Goal: Task Accomplishment & Management: Use online tool/utility

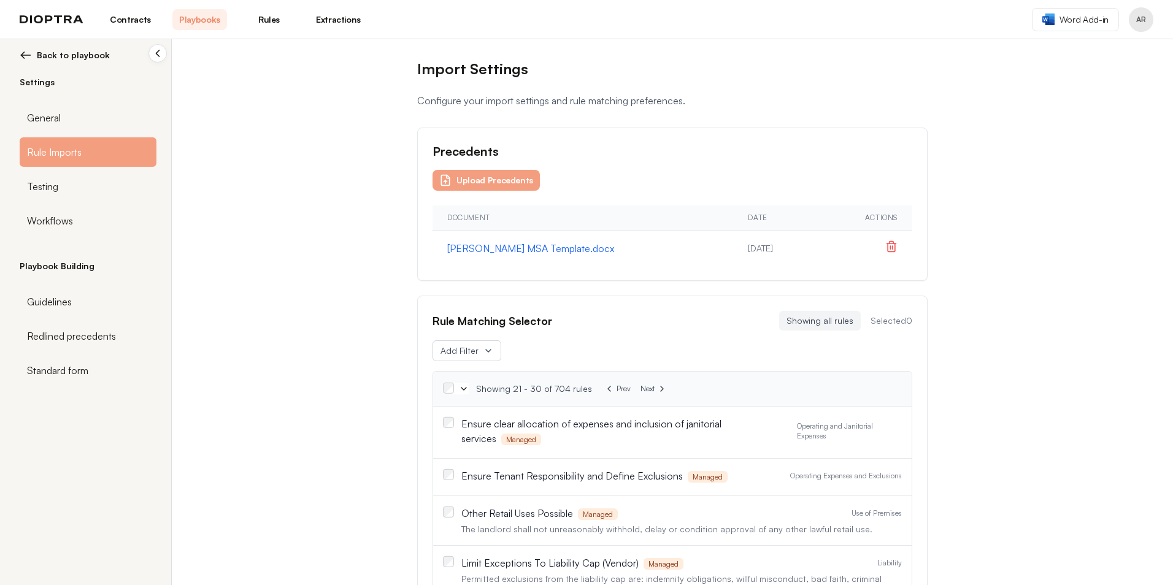
click at [62, 17] on img at bounding box center [52, 19] width 64 height 9
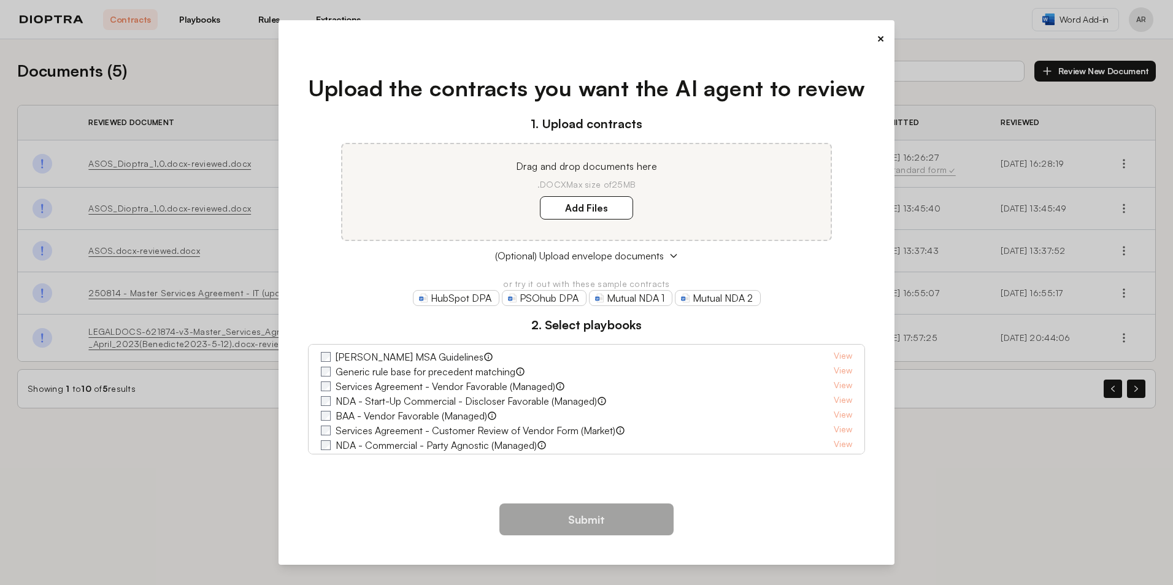
click at [882, 37] on button "×" at bounding box center [881, 38] width 8 height 17
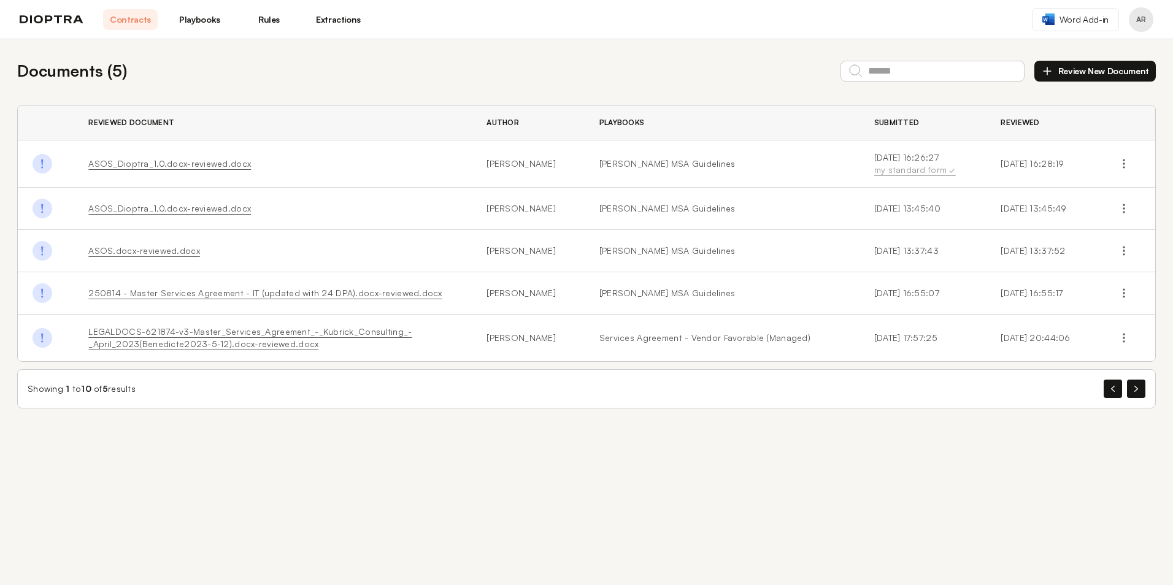
click at [221, 18] on link "Playbooks" at bounding box center [199, 19] width 55 height 21
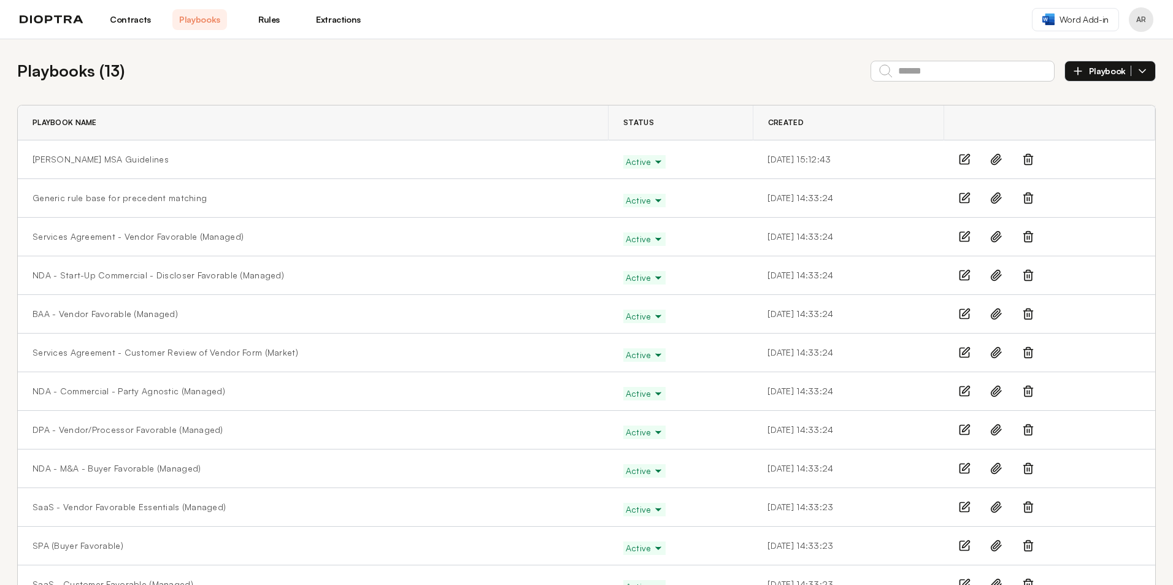
click at [127, 155] on div "[PERSON_NAME] MSA Guidelines" at bounding box center [313, 159] width 561 height 12
click at [118, 160] on link "[PERSON_NAME] MSA Guidelines" at bounding box center [101, 159] width 136 height 12
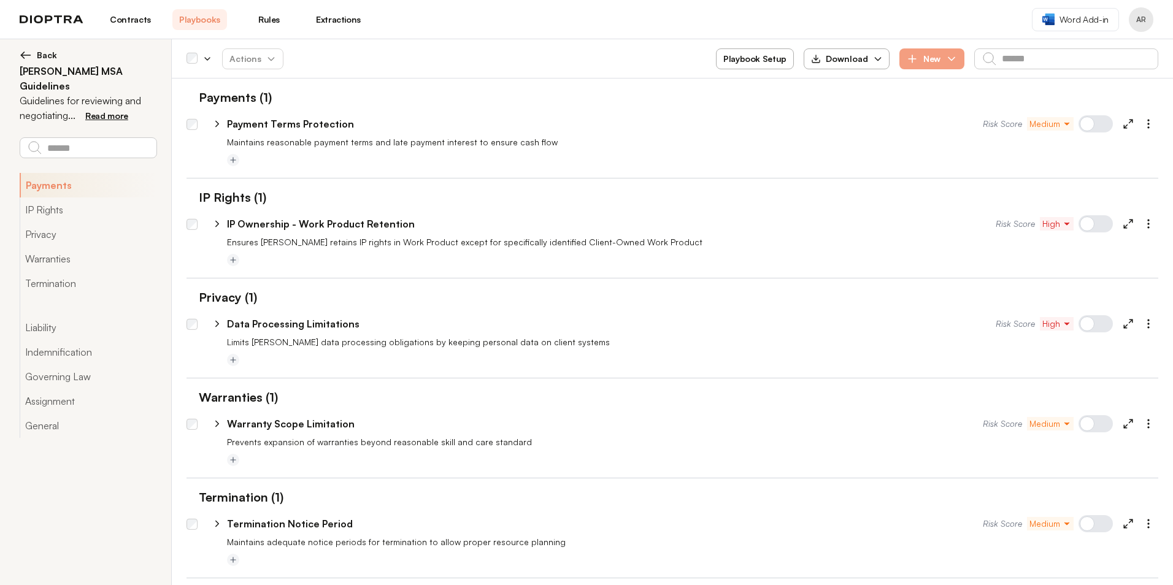
click at [825, 132] on div "**********" at bounding box center [678, 121] width 961 height 29
click at [1134, 106] on div "Payments (1)" at bounding box center [672, 97] width 972 height 18
click at [1139, 114] on button "button" at bounding box center [1149, 124] width 20 height 20
click at [401, 159] on div at bounding box center [692, 160] width 931 height 15
click at [654, 120] on div "**********" at bounding box center [605, 124] width 756 height 15
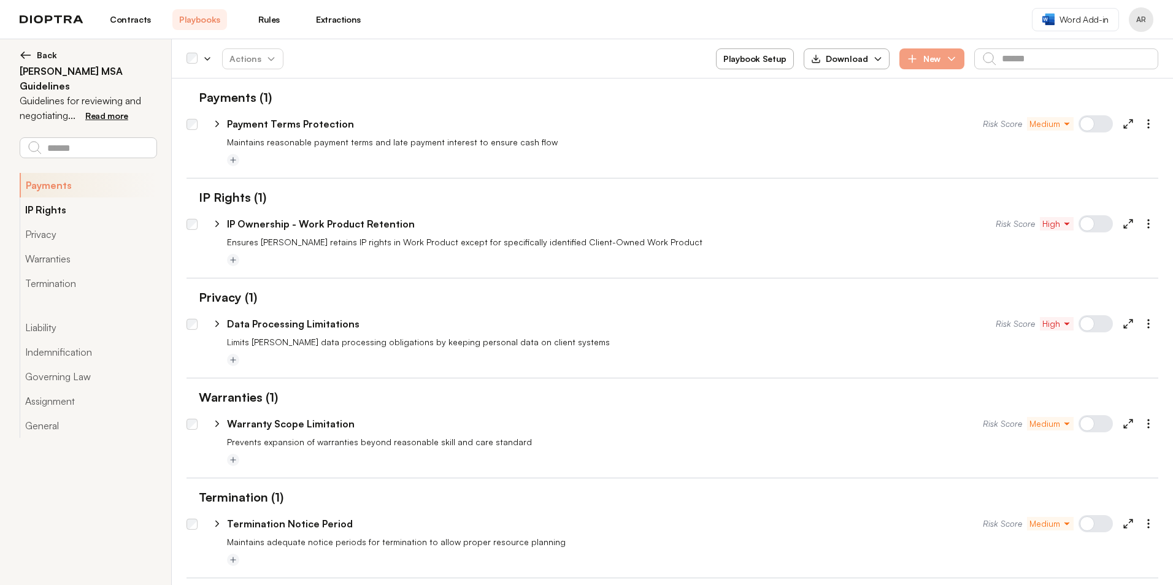
click at [97, 201] on button "IP Rights" at bounding box center [88, 210] width 137 height 25
click at [542, 93] on div "Payments (1)" at bounding box center [672, 97] width 972 height 18
click at [343, 10] on link "Extractions" at bounding box center [338, 19] width 55 height 21
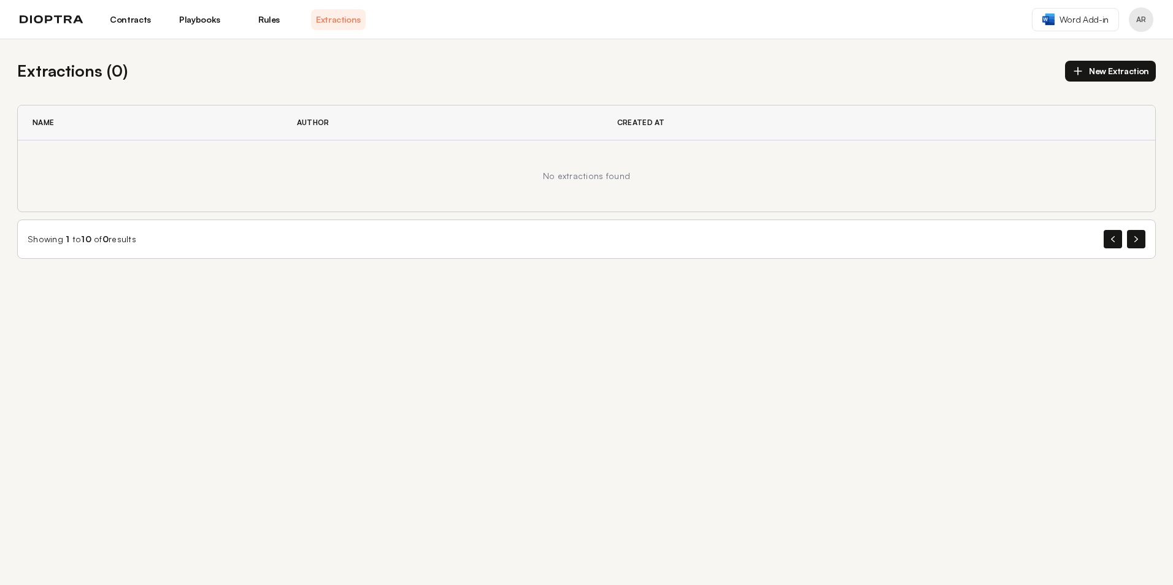
click at [1107, 67] on button "New Extraction" at bounding box center [1110, 71] width 91 height 21
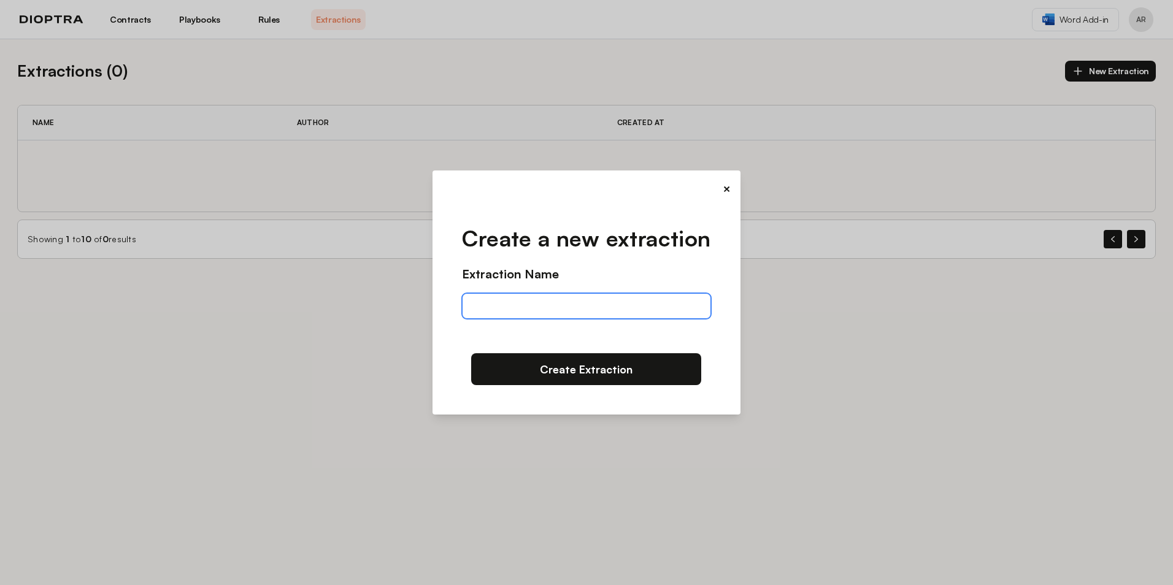
click at [585, 299] on input "text" at bounding box center [586, 306] width 248 height 26
click at [557, 298] on input "text" at bounding box center [586, 306] width 248 height 26
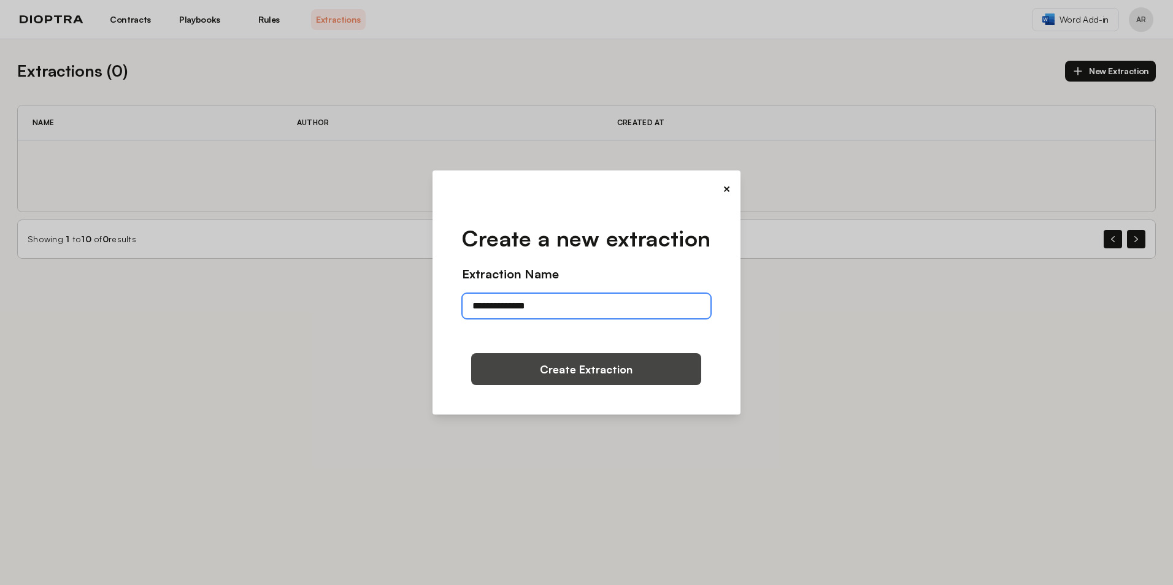
type input "**********"
click at [596, 376] on button "Create Extraction" at bounding box center [586, 369] width 230 height 32
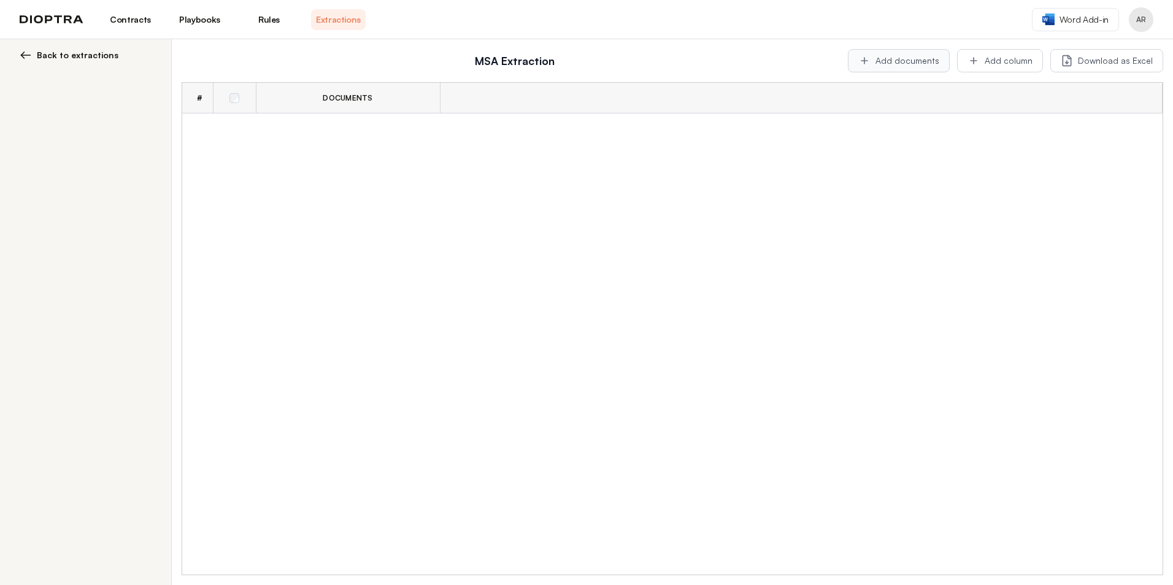
click at [902, 55] on button "Add documents" at bounding box center [899, 60] width 102 height 23
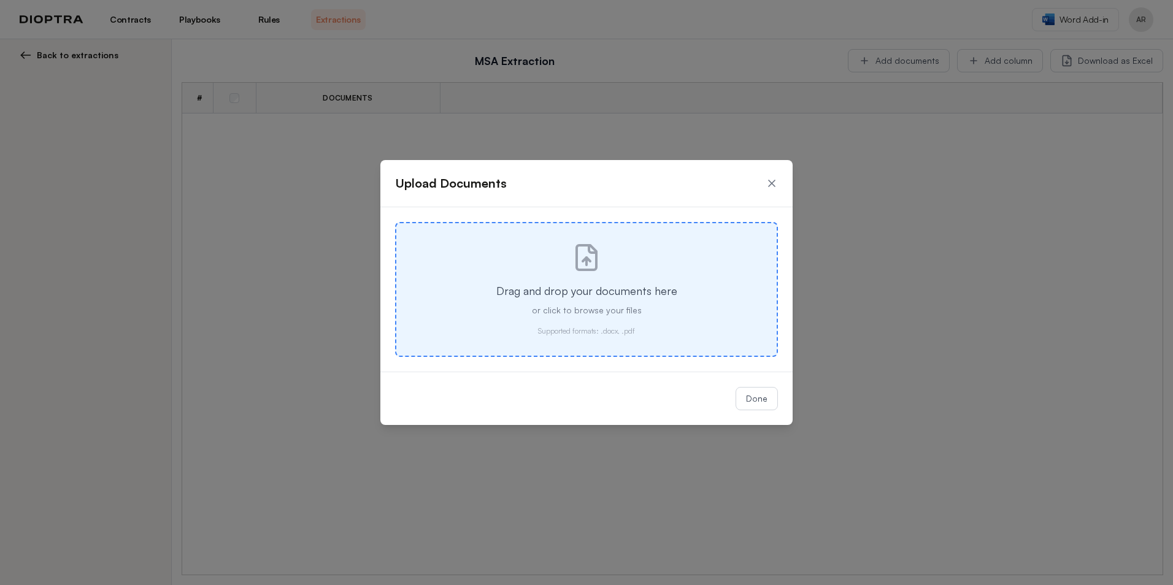
click at [551, 272] on div "Drag and drop your documents here or click to browse your files Supported forma…" at bounding box center [586, 289] width 383 height 135
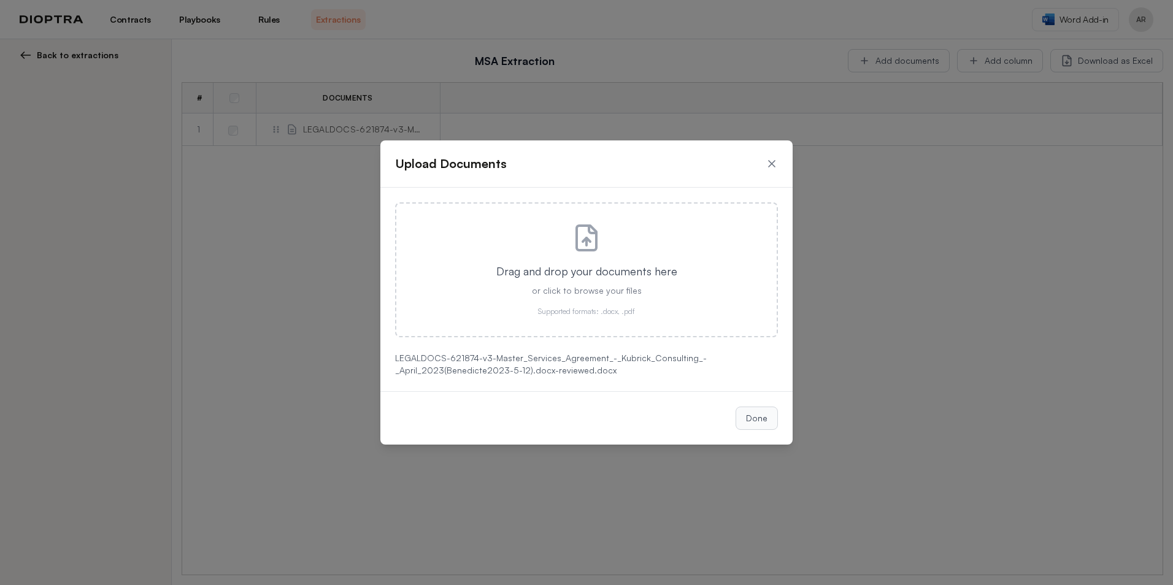
click at [754, 412] on button "Done" at bounding box center [757, 418] width 42 height 23
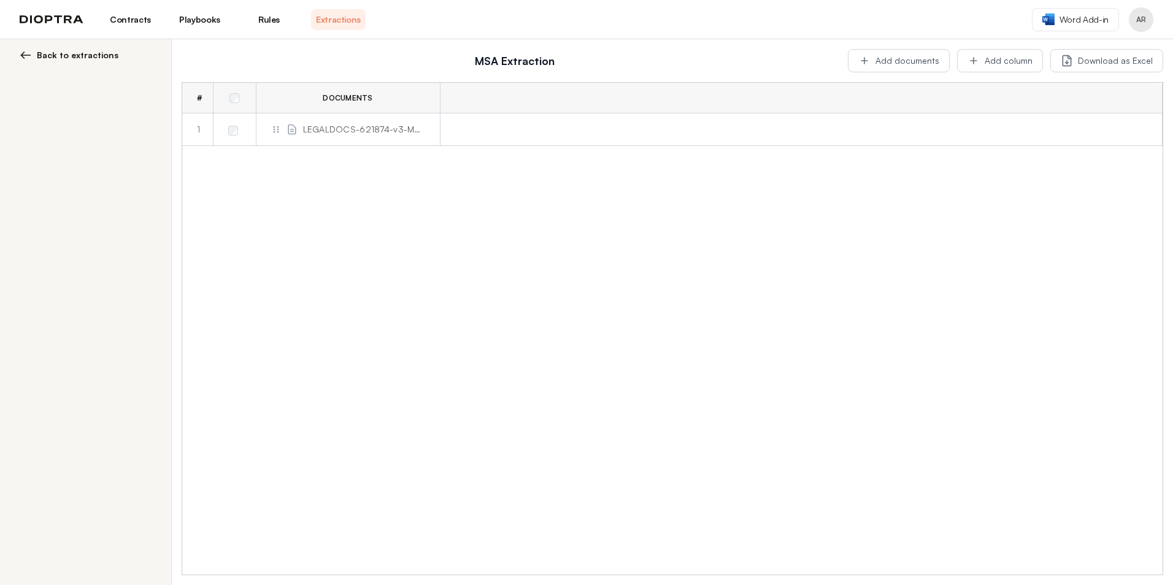
click at [655, 137] on td at bounding box center [801, 129] width 723 height 33
click at [293, 124] on icon at bounding box center [292, 129] width 12 height 12
click at [845, 380] on div "# Documents 1 LEGALDOCS-621874-v3-Master_Services_Agreement_-_Kubrick_Consultin…" at bounding box center [672, 329] width 980 height 492
drag, startPoint x: 381, startPoint y: 93, endPoint x: 382, endPoint y: 194, distance: 100.6
click at [382, 194] on div "# Documents 1 LEGALDOCS-621874-v3-Master_Services_Agreement_-_Kubrick_Consultin…" at bounding box center [672, 329] width 980 height 492
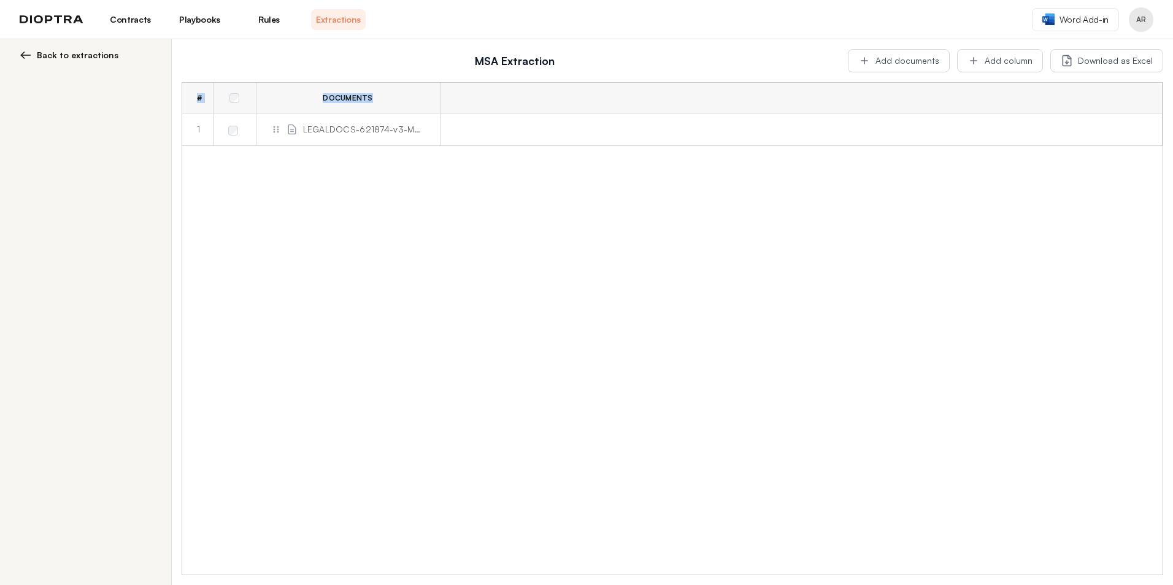
drag, startPoint x: 382, startPoint y: 194, endPoint x: 353, endPoint y: 140, distance: 60.9
click at [353, 139] on td "LEGALDOCS-621874-v3-Master_Services_Agreement_-_Kubrick_Consulting_-_April_2023…" at bounding box center [348, 129] width 184 height 33
click at [239, 129] on td at bounding box center [234, 129] width 43 height 33
click at [212, 61] on button "Actions" at bounding box center [215, 60] width 66 height 23
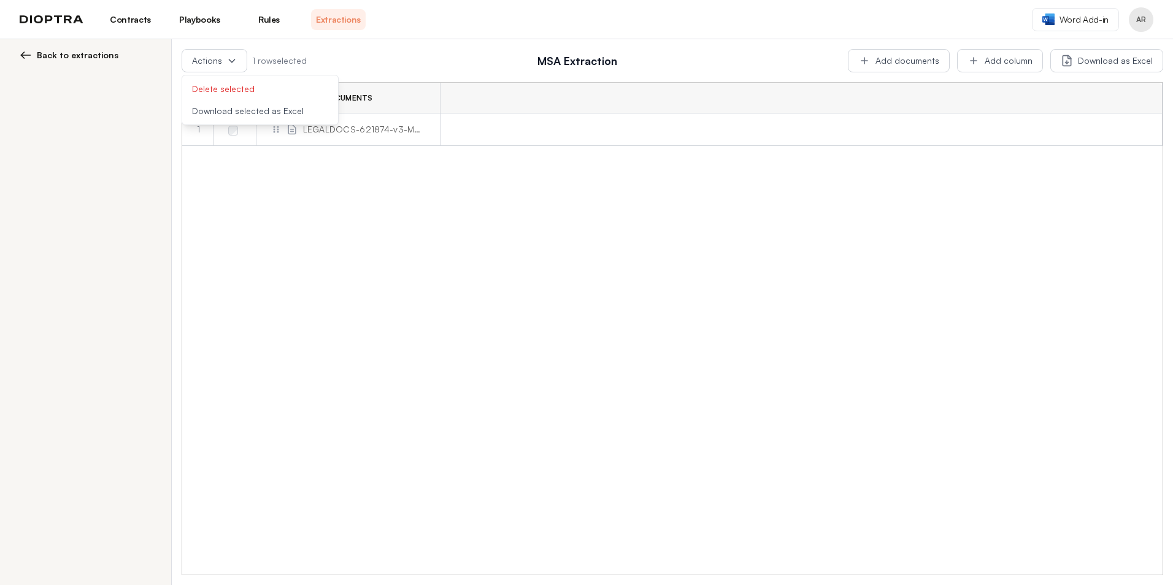
click at [702, 113] on td at bounding box center [801, 129] width 723 height 33
click at [971, 98] on th at bounding box center [801, 98] width 723 height 31
click at [530, 40] on div "Actions Delete selected Download selected as Excel 1 row selected MSA Extractio…" at bounding box center [672, 312] width 1001 height 546
click at [342, 17] on link "Extractions" at bounding box center [338, 19] width 55 height 21
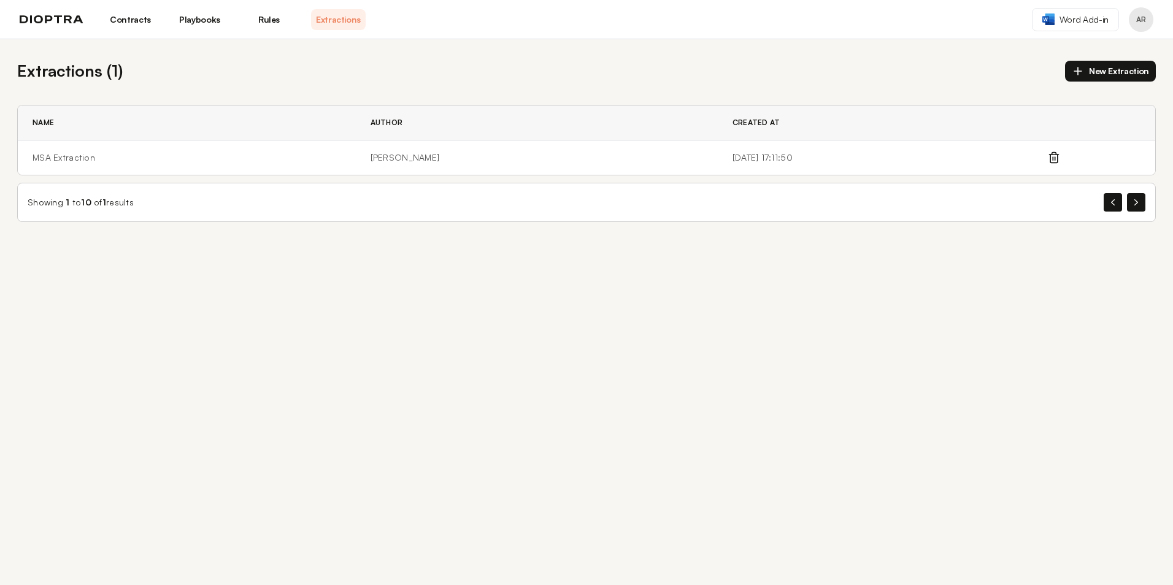
click at [274, 19] on link "Rules" at bounding box center [269, 19] width 55 height 21
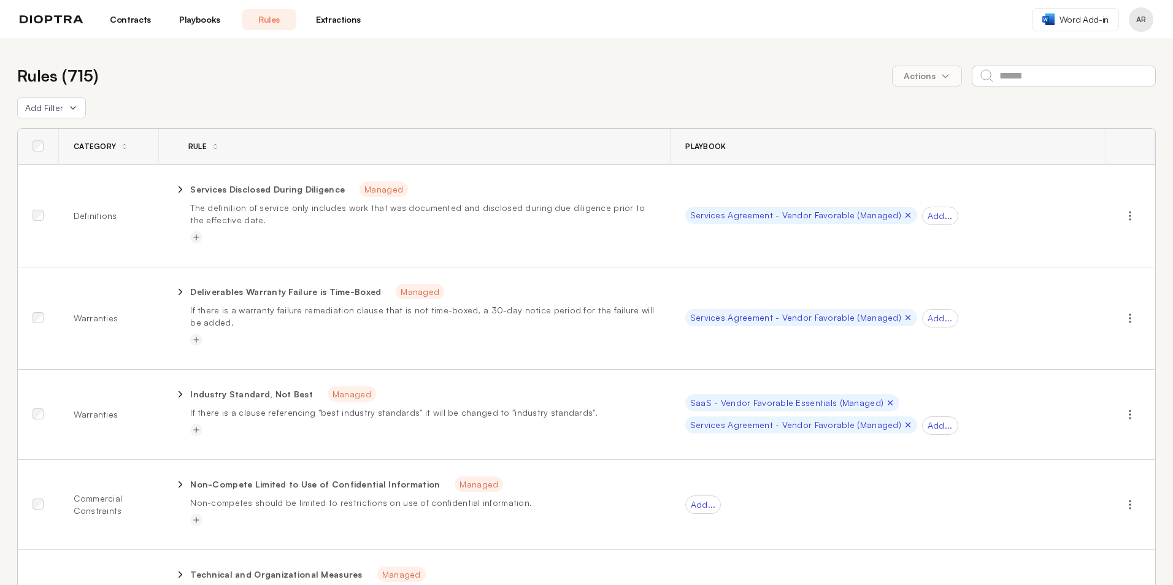
click at [216, 23] on link "Playbooks" at bounding box center [199, 19] width 55 height 21
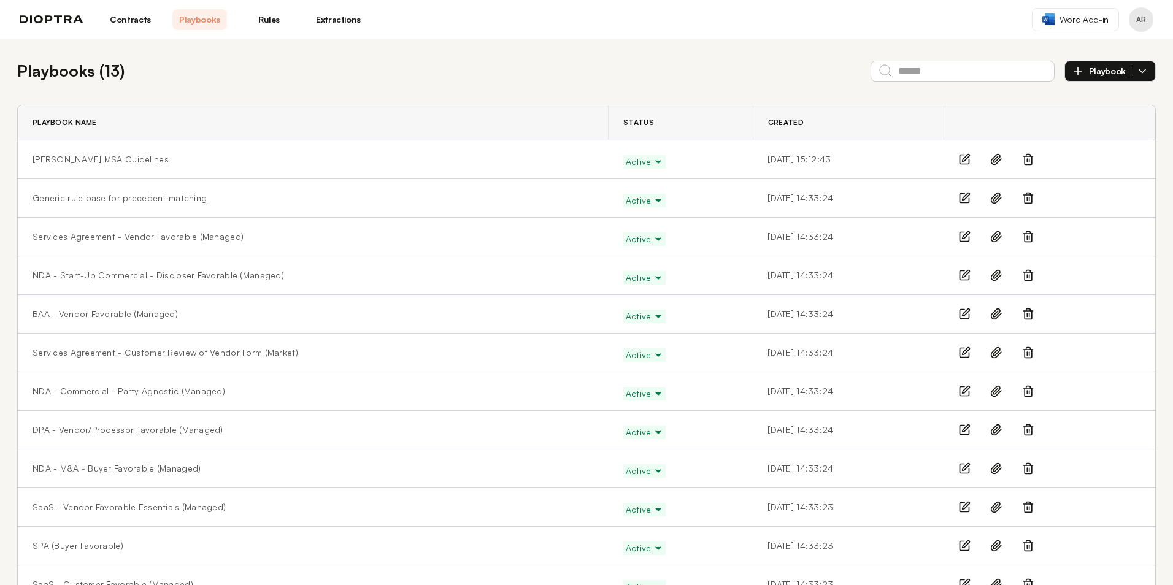
click at [142, 200] on link "Generic rule base for precedent matching" at bounding box center [120, 198] width 174 height 12
click at [98, 158] on link "[PERSON_NAME] MSA Guidelines" at bounding box center [101, 159] width 136 height 12
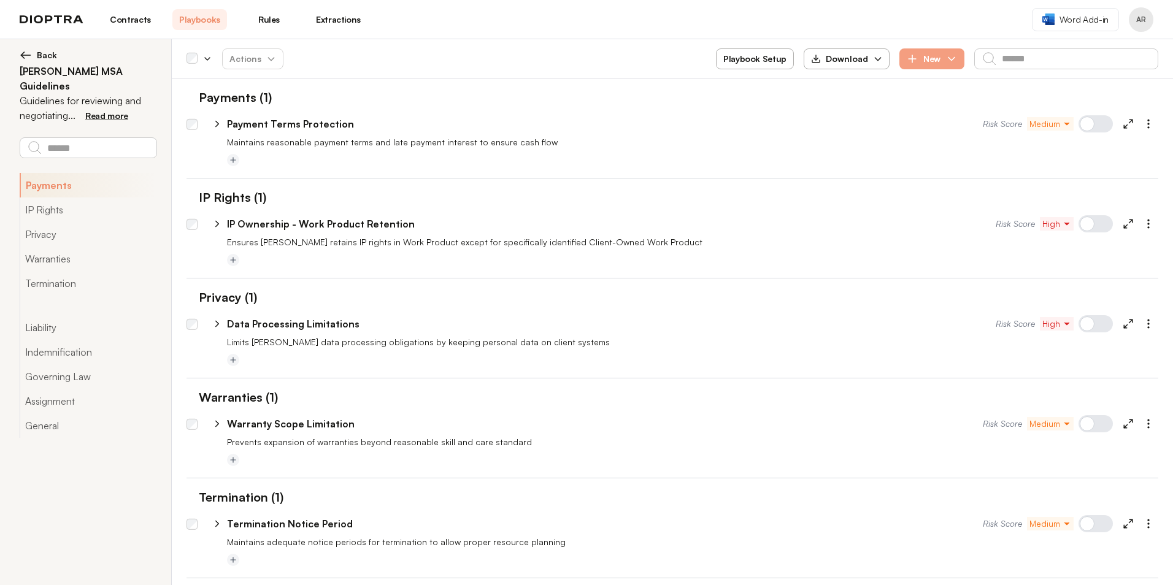
click at [272, 142] on p "Maintains reasonable payment terms and late payment interest to ensure cash flow" at bounding box center [692, 142] width 931 height 12
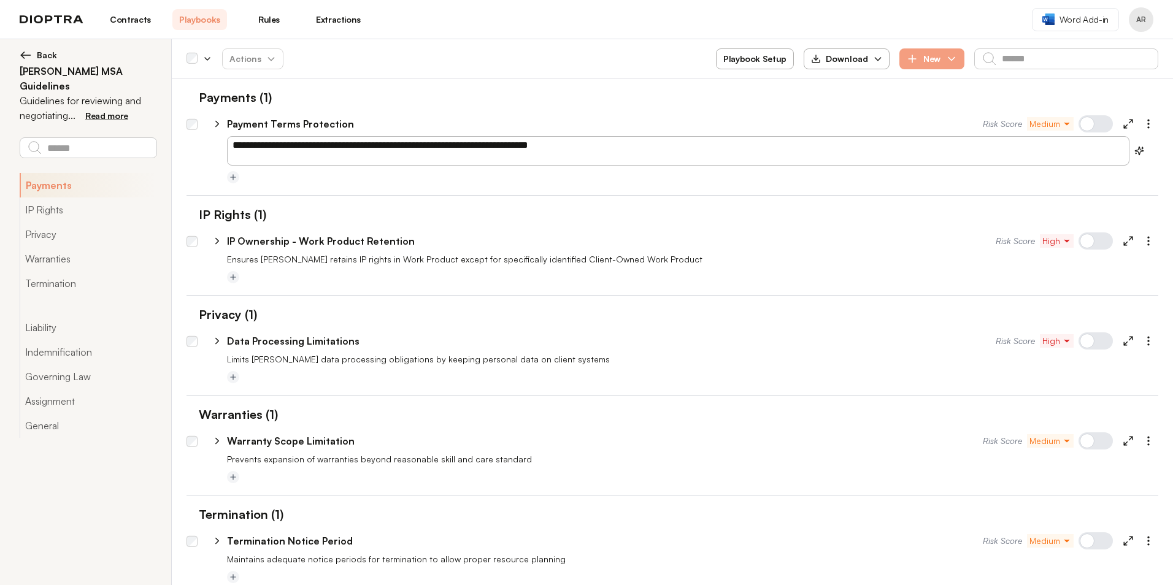
click at [217, 126] on icon at bounding box center [217, 124] width 3 height 6
select select "*****"
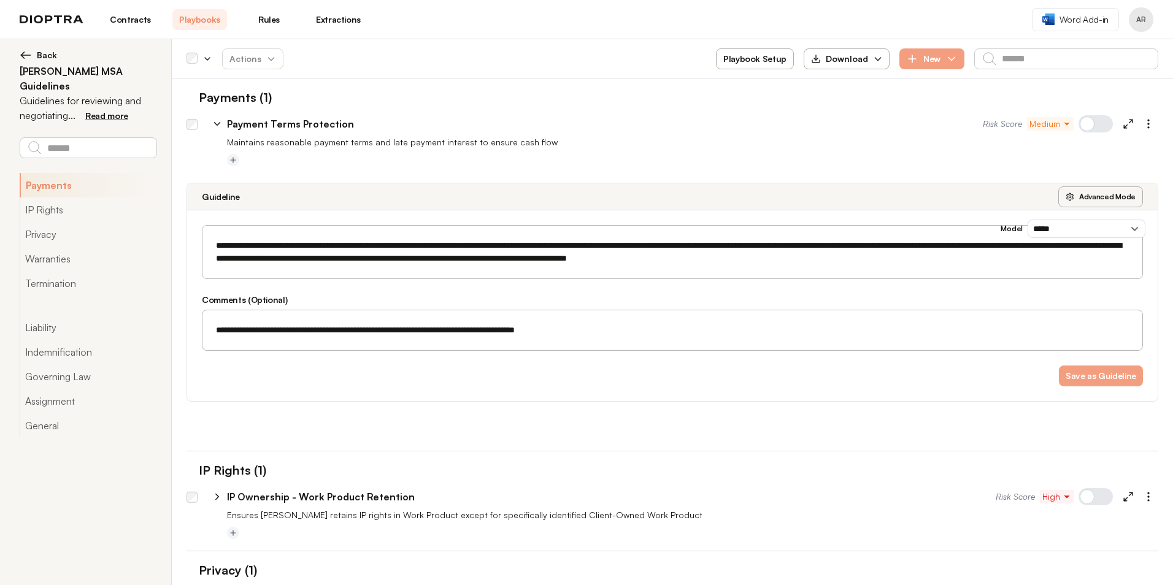
click at [217, 126] on icon at bounding box center [217, 123] width 11 height 11
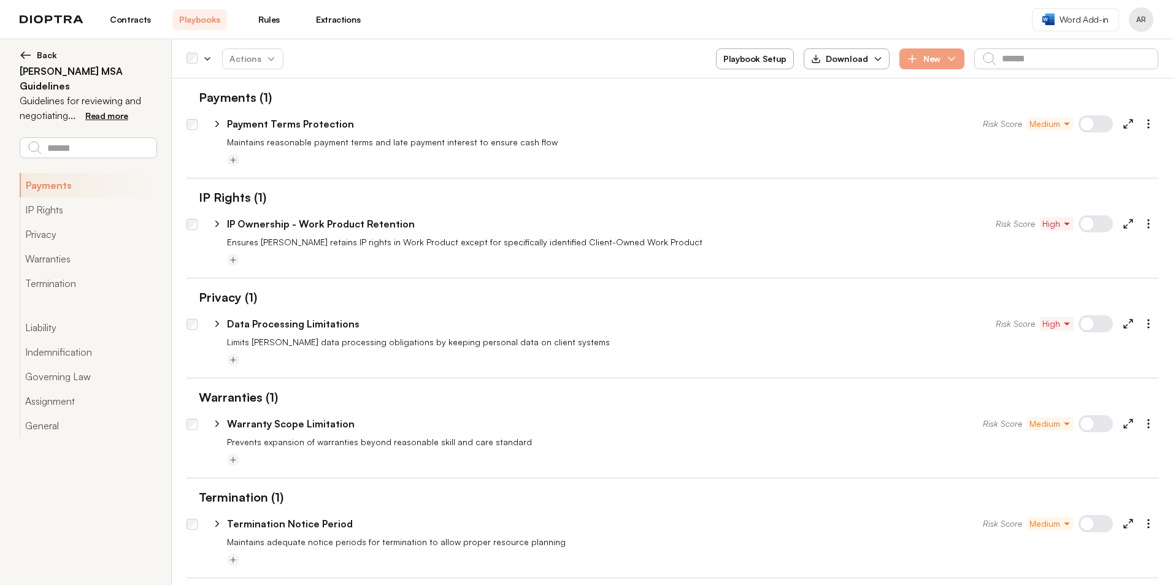
click at [220, 222] on icon at bounding box center [217, 223] width 11 height 11
select select "*****"
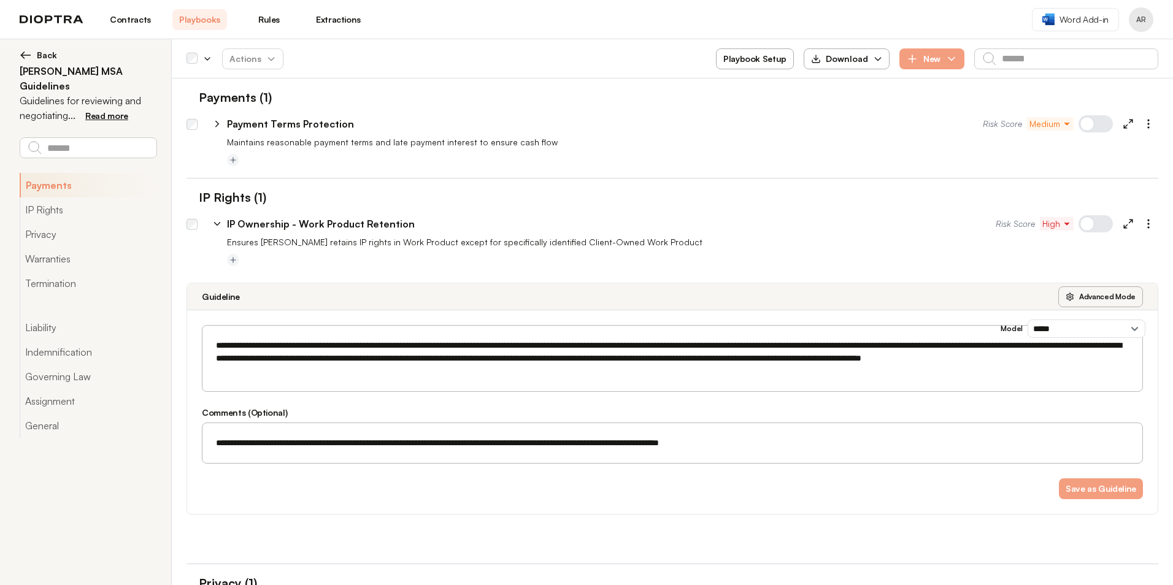
click at [598, 391] on div "**********" at bounding box center [672, 358] width 941 height 67
click at [566, 371] on textarea "**********" at bounding box center [668, 358] width 916 height 51
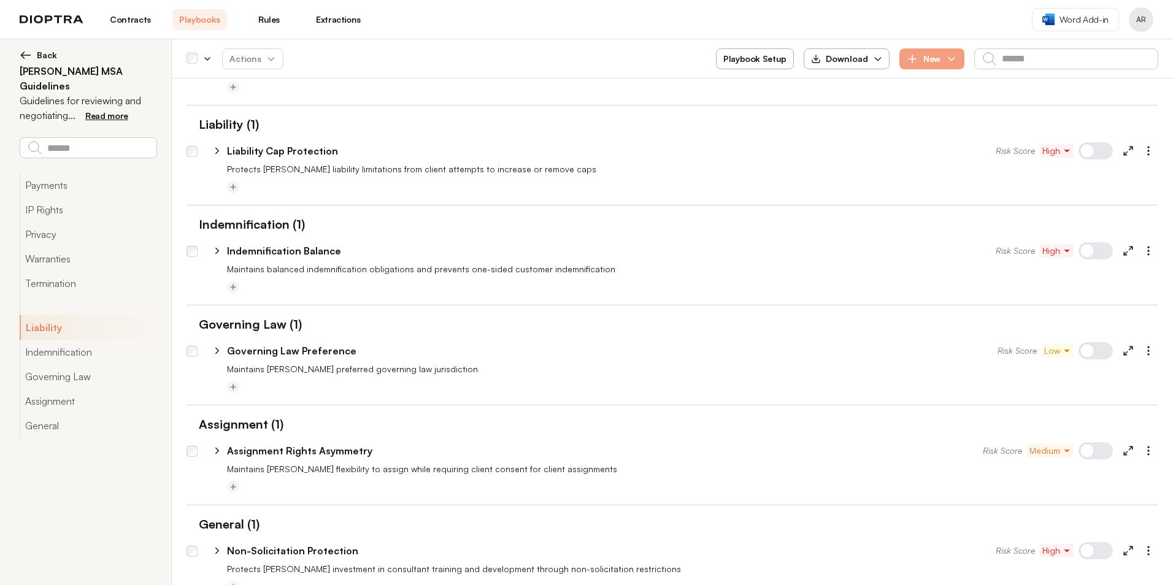
scroll to position [899, 0]
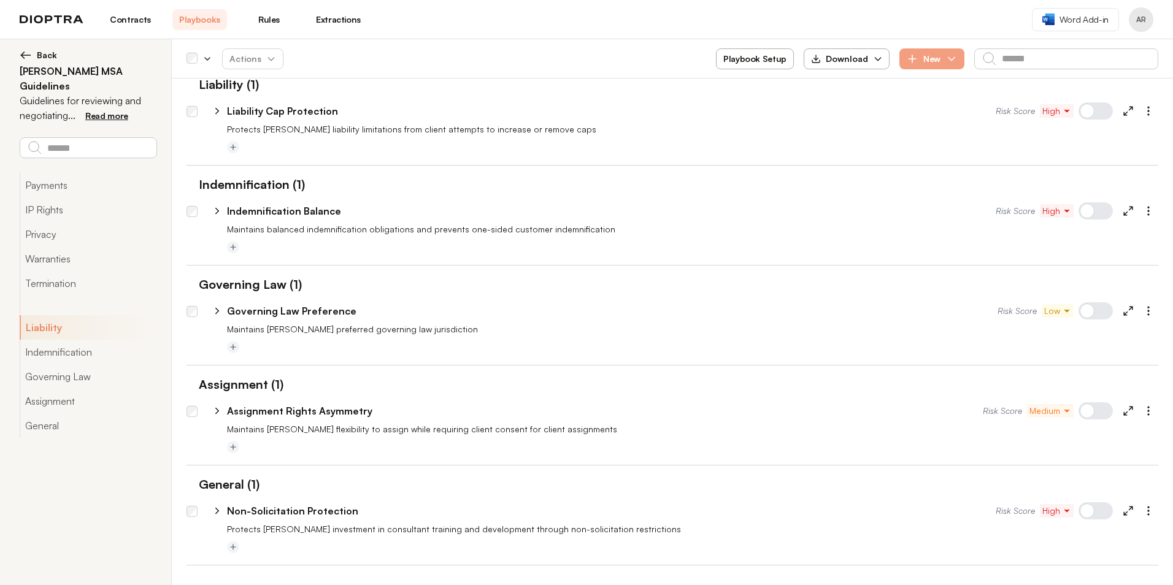
click at [217, 208] on icon at bounding box center [217, 211] width 11 height 11
select select "*****"
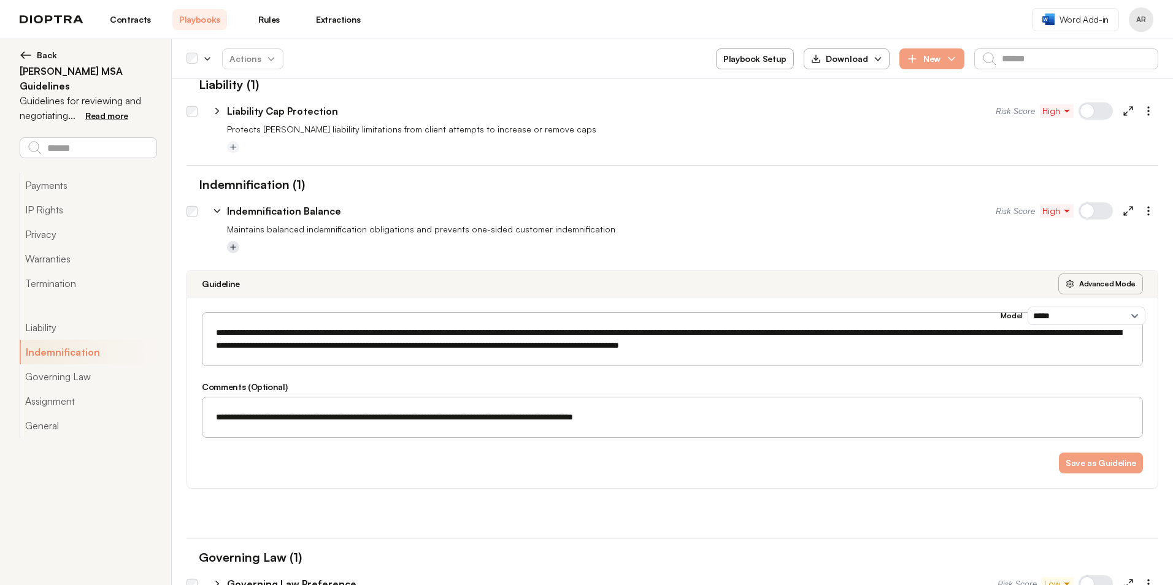
click at [236, 248] on icon "Add tag" at bounding box center [233, 247] width 9 height 9
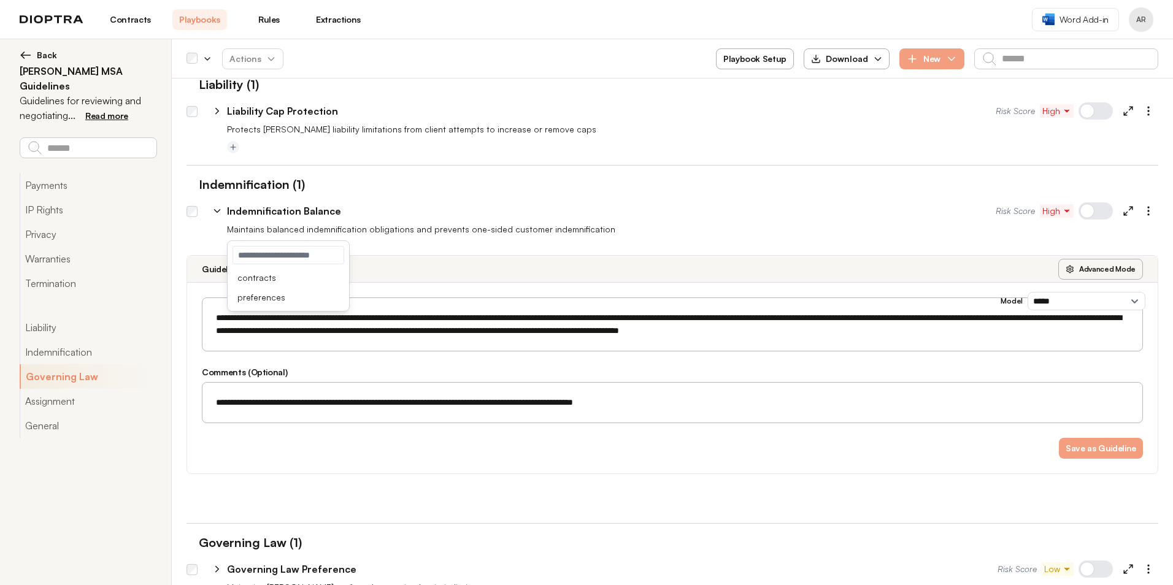
click at [412, 224] on p "Maintains balanced indemnification obligations and prevents one-sided customer …" at bounding box center [692, 229] width 931 height 12
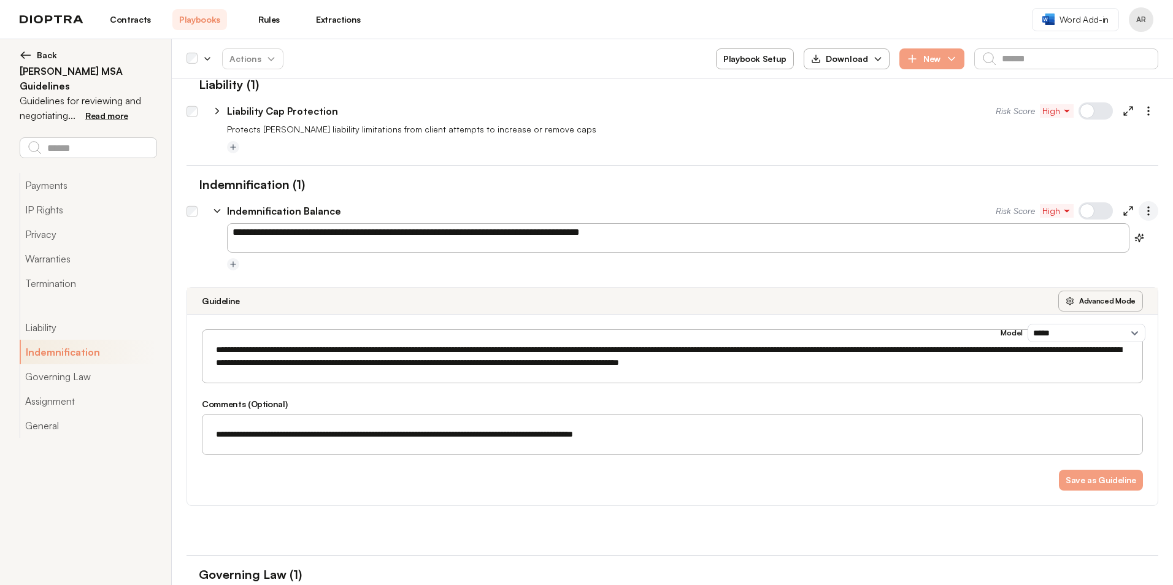
click at [1143, 214] on icon "button" at bounding box center [1148, 211] width 12 height 12
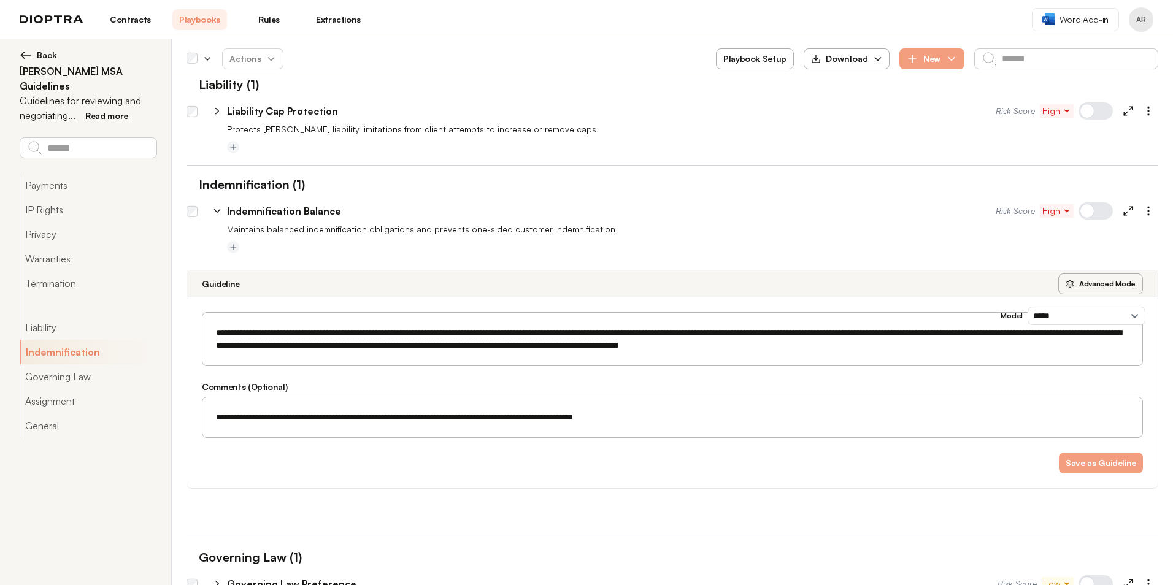
click at [738, 179] on div "Indemnification (1)" at bounding box center [672, 184] width 972 height 18
click at [235, 250] on icon "Add tag" at bounding box center [233, 247] width 9 height 9
click at [721, 242] on ul "**********" at bounding box center [672, 363] width 972 height 339
click at [1142, 210] on icon "button" at bounding box center [1148, 211] width 12 height 12
click at [559, 470] on div "Save as Guideline" at bounding box center [672, 463] width 941 height 21
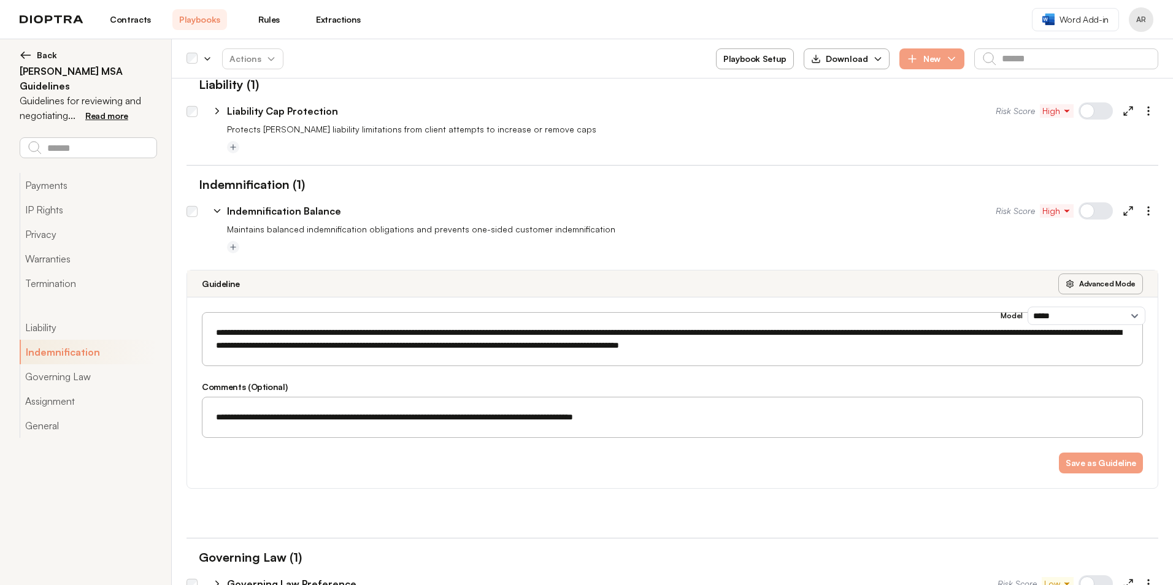
click at [807, 189] on div "Indemnification (1)" at bounding box center [672, 184] width 972 height 18
click at [950, 355] on textarea "**********" at bounding box center [668, 339] width 916 height 38
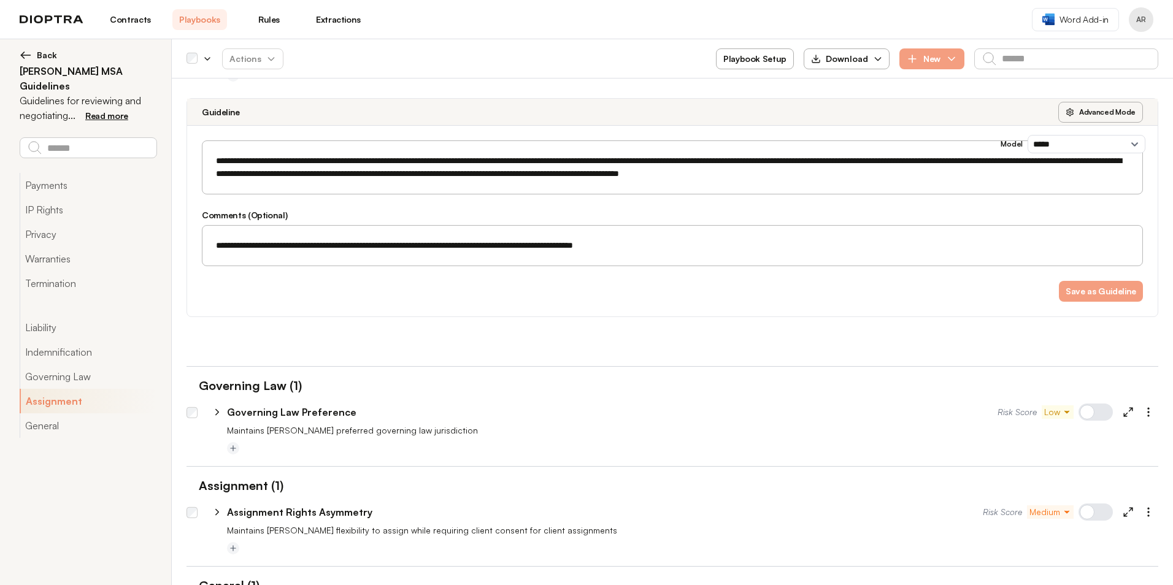
scroll to position [1083, 0]
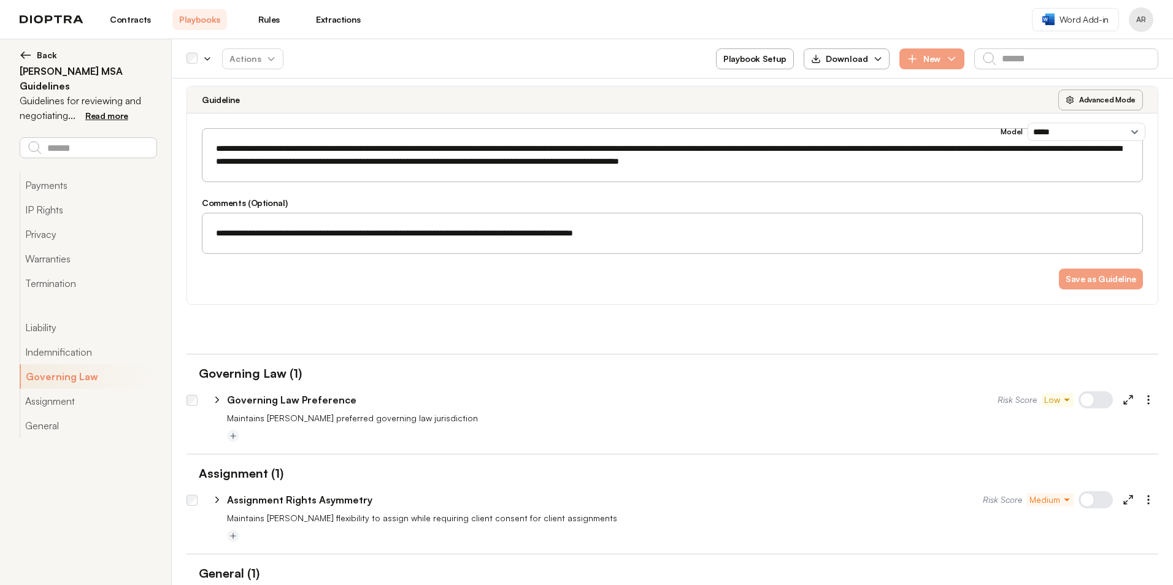
drag, startPoint x: 996, startPoint y: 168, endPoint x: 309, endPoint y: 192, distance: 687.5
click at [313, 195] on div "**********" at bounding box center [672, 208] width 971 height 191
click at [939, 282] on div "Save as Guideline" at bounding box center [672, 279] width 941 height 21
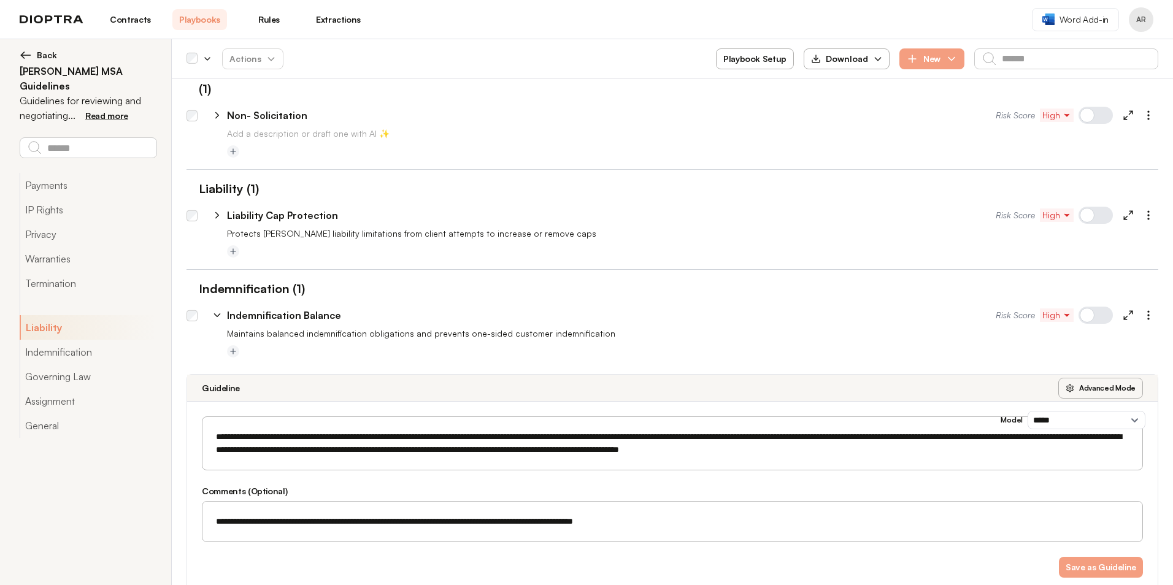
scroll to position [776, 0]
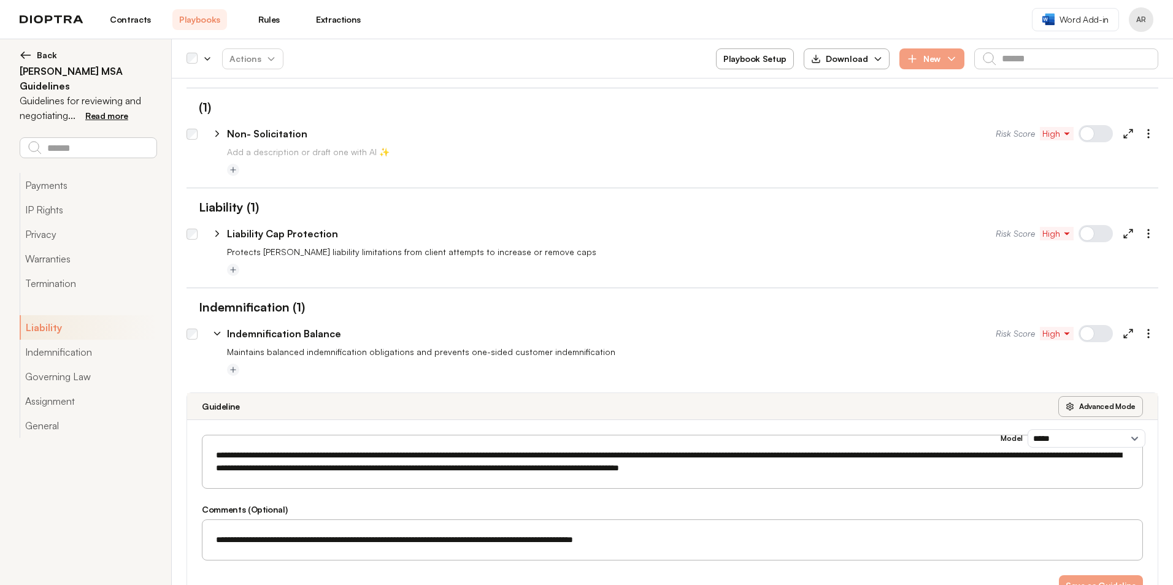
click at [813, 144] on div "**********" at bounding box center [678, 131] width 961 height 29
click at [317, 154] on span "Add a description or draft one with AI ✨" at bounding box center [308, 152] width 163 height 10
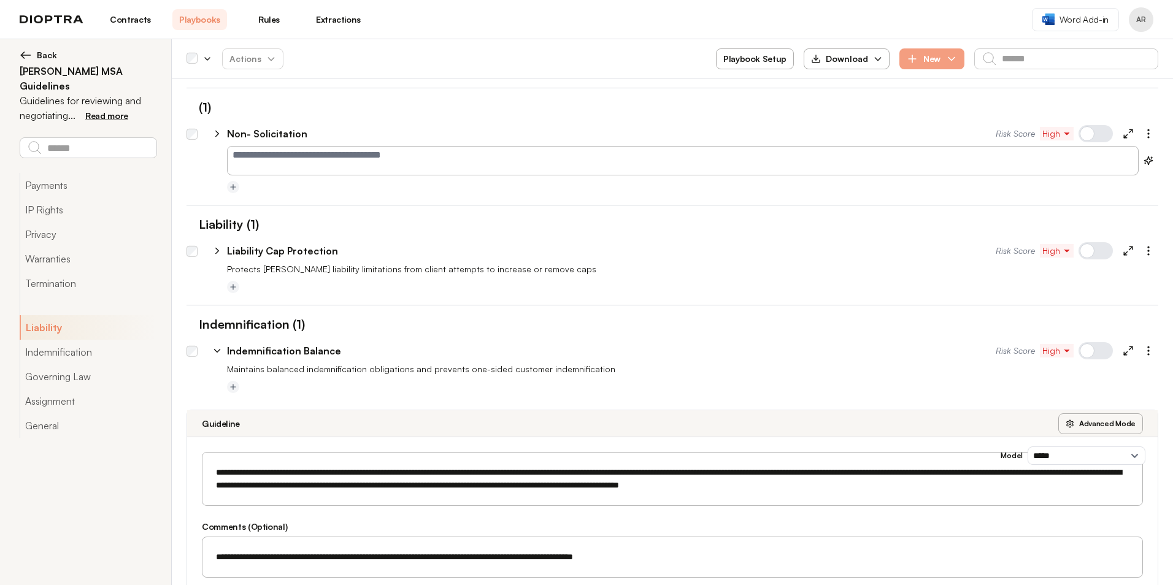
click at [383, 194] on div at bounding box center [692, 187] width 931 height 15
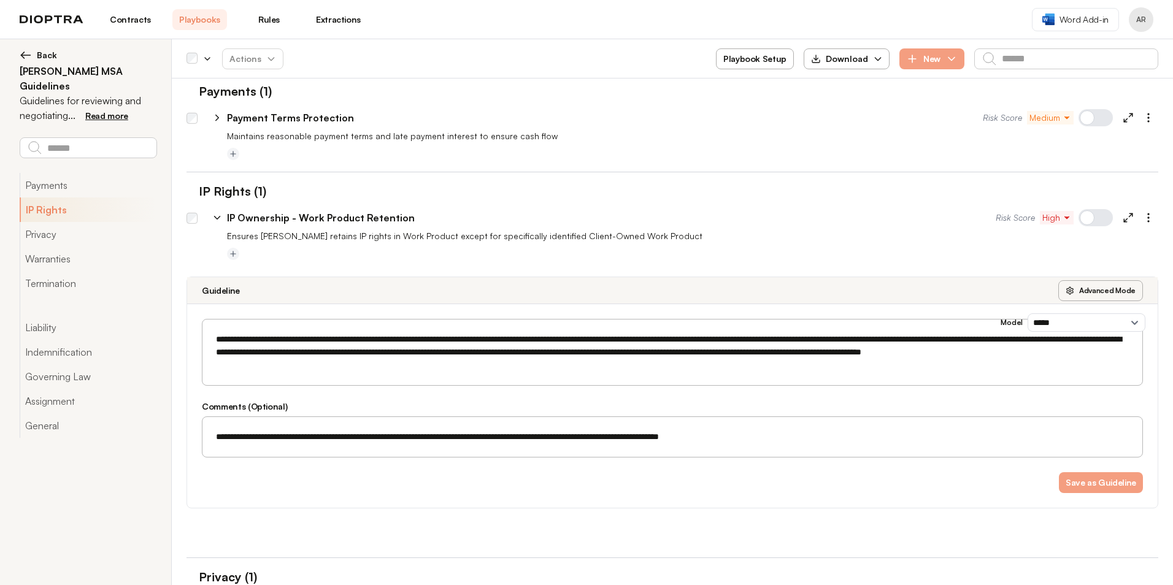
scroll to position [0, 0]
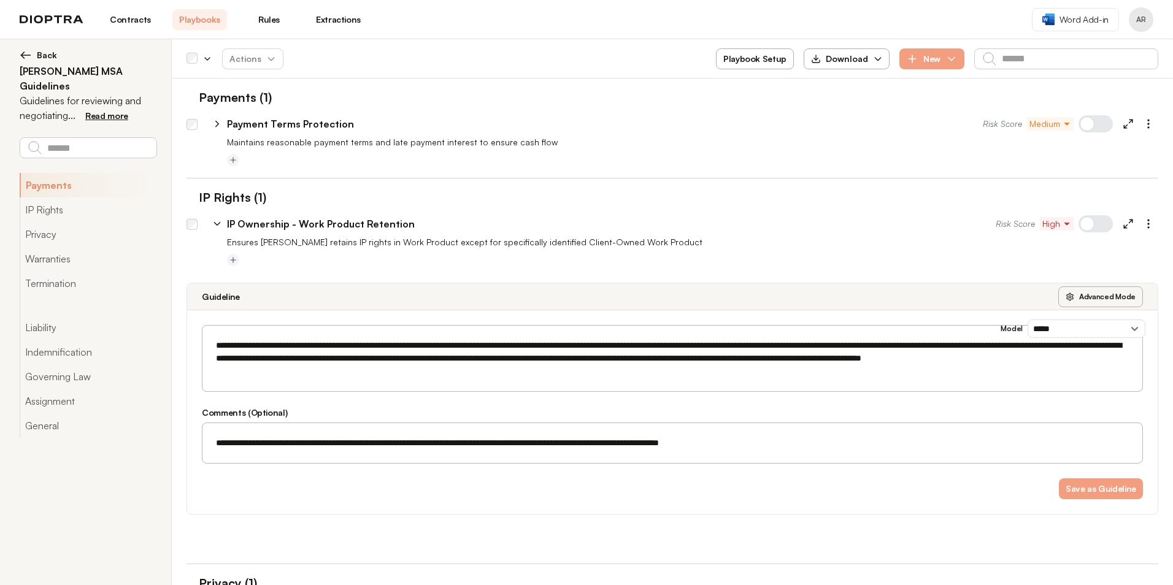
click at [350, 144] on p "Maintains reasonable payment terms and late payment interest to ensure cash flow" at bounding box center [692, 142] width 931 height 12
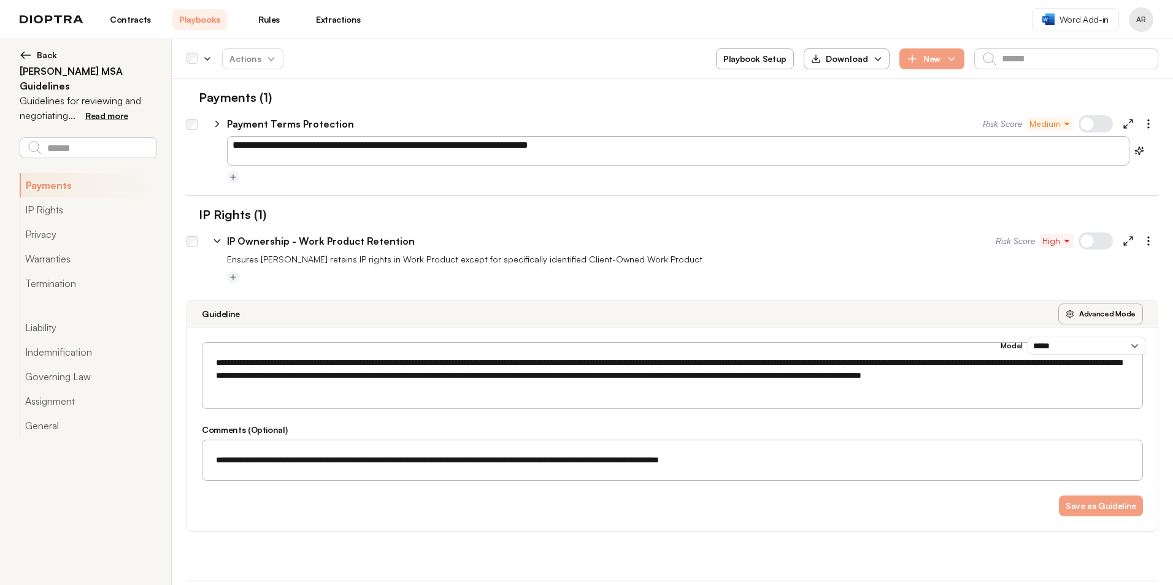
click at [677, 181] on div at bounding box center [692, 178] width 931 height 15
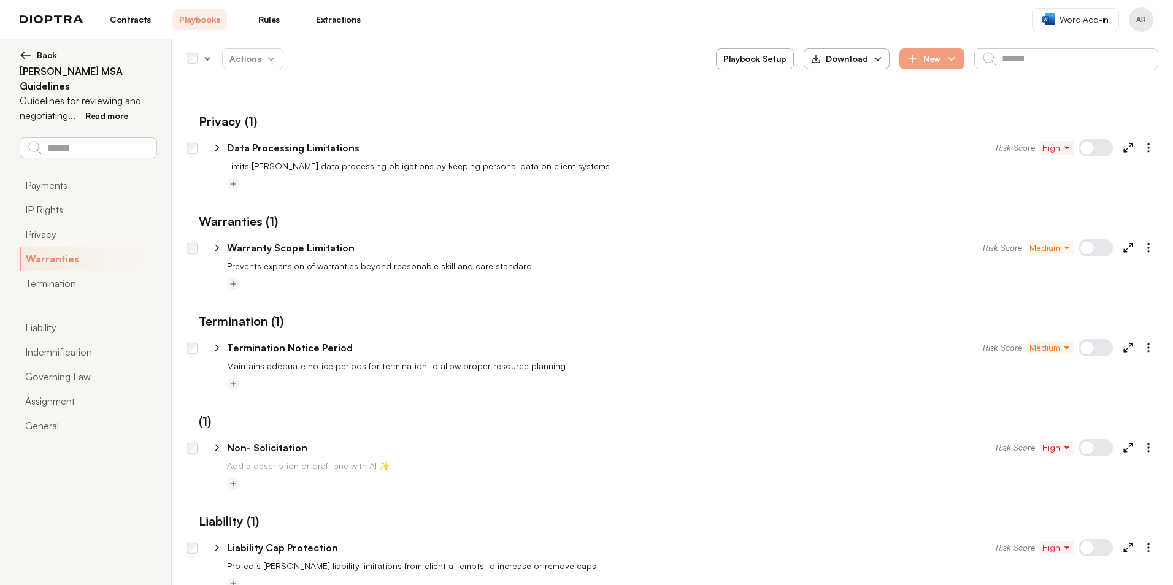
scroll to position [436, 0]
